Goal: Navigation & Orientation: Find specific page/section

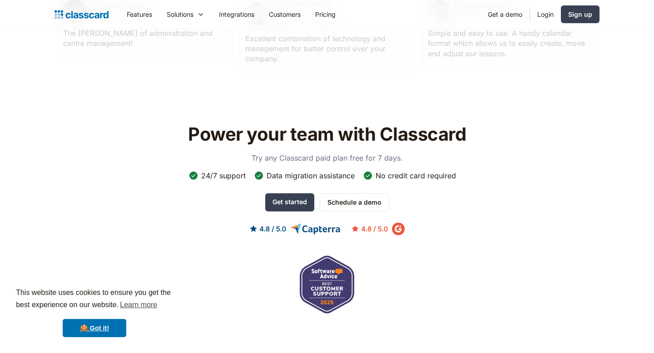
scroll to position [3048, 0]
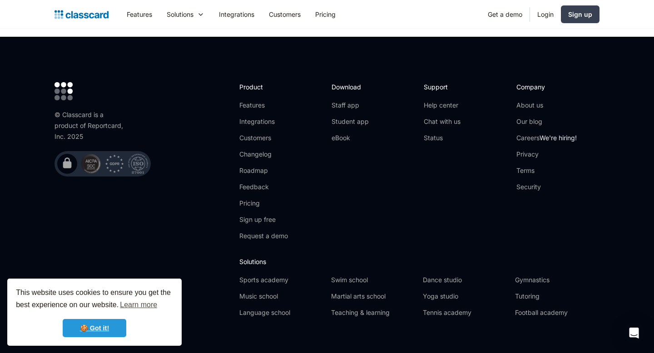
click at [97, 325] on link "🍪 Got it!" at bounding box center [95, 328] width 64 height 18
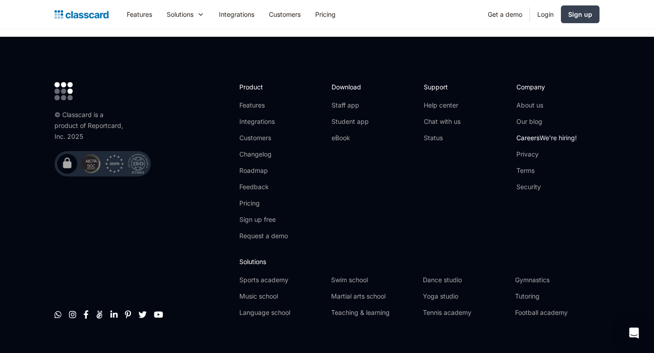
click at [534, 133] on link "Careers We're hiring!" at bounding box center [546, 137] width 60 height 9
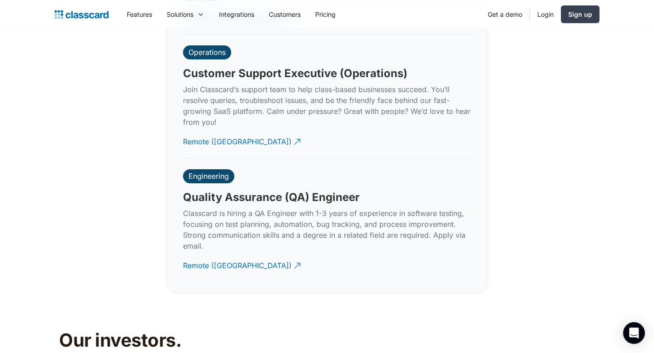
scroll to position [2768, 0]
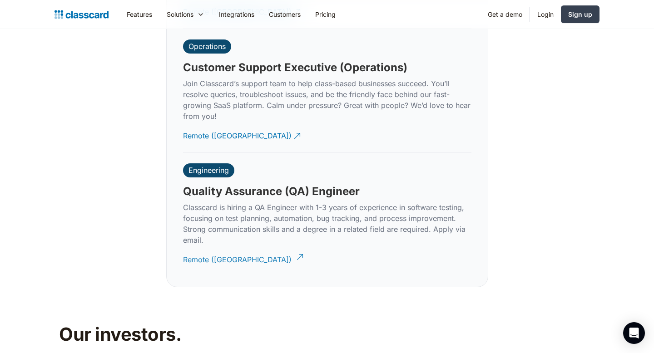
click at [209, 250] on div "Remote (India)" at bounding box center [237, 256] width 108 height 18
